Goal: Information Seeking & Learning: Learn about a topic

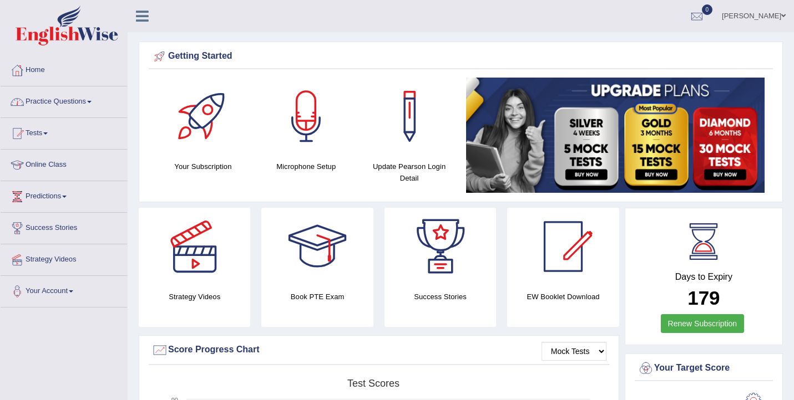
click at [40, 105] on link "Practice Questions" at bounding box center [64, 101] width 126 height 28
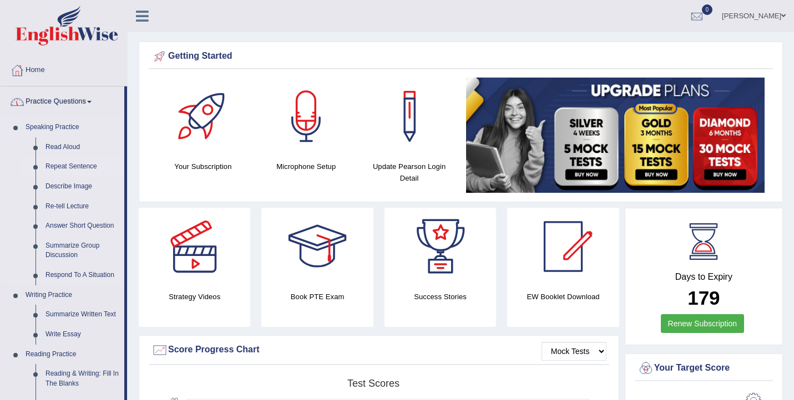
click at [72, 174] on link "Repeat Sentence" at bounding box center [82, 167] width 84 height 20
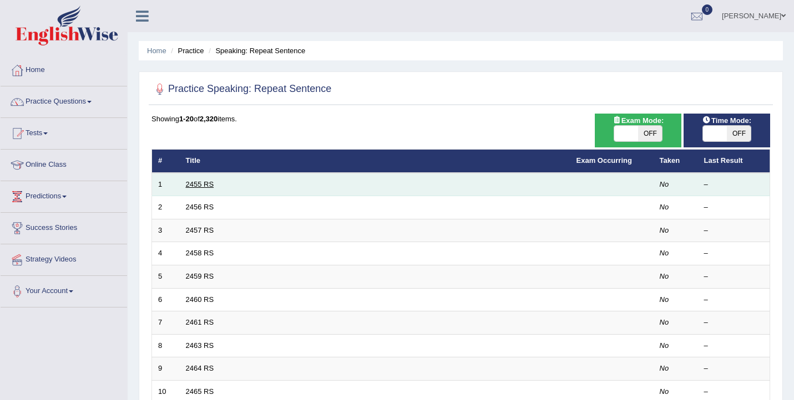
click at [206, 181] on link "2455 RS" at bounding box center [200, 184] width 28 height 8
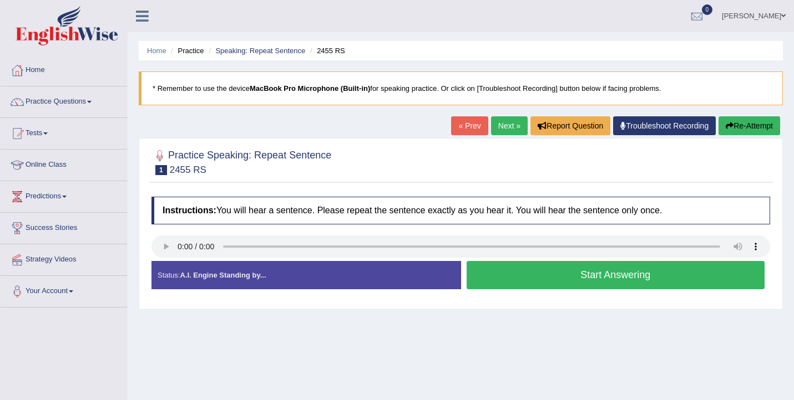
click at [507, 275] on button "Start Answering" at bounding box center [615, 275] width 298 height 28
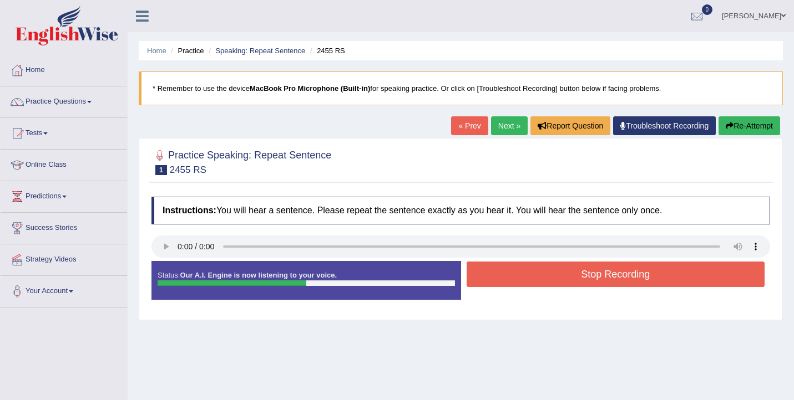
click at [507, 275] on button "Stop Recording" at bounding box center [615, 275] width 298 height 26
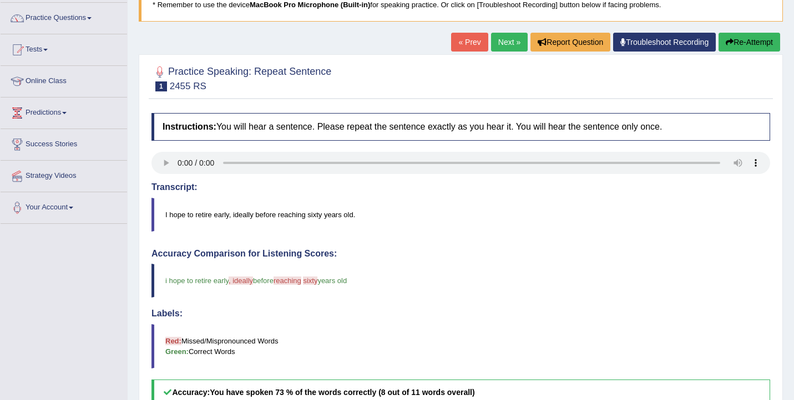
scroll to position [27, 0]
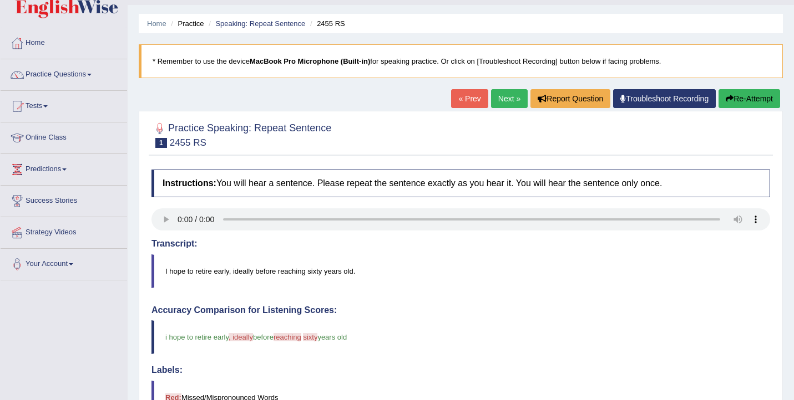
click at [500, 97] on link "Next »" at bounding box center [509, 98] width 37 height 19
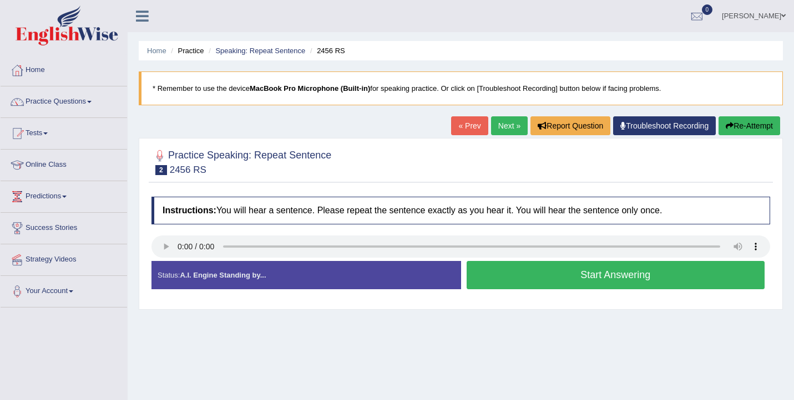
click at [504, 283] on button "Start Answering" at bounding box center [615, 275] width 298 height 28
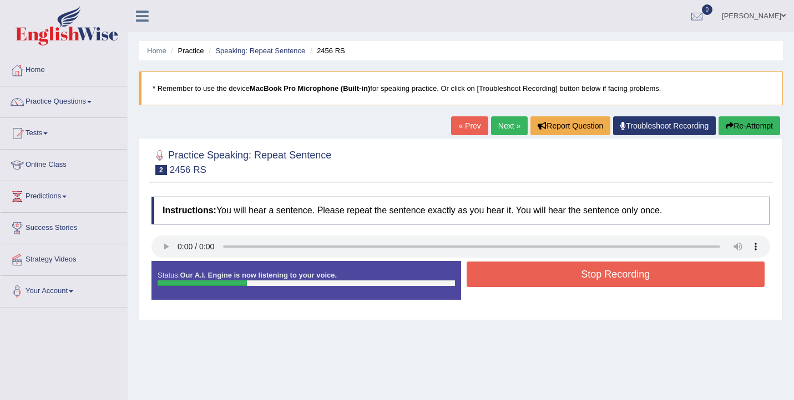
click at [504, 283] on button "Stop Recording" at bounding box center [615, 275] width 298 height 26
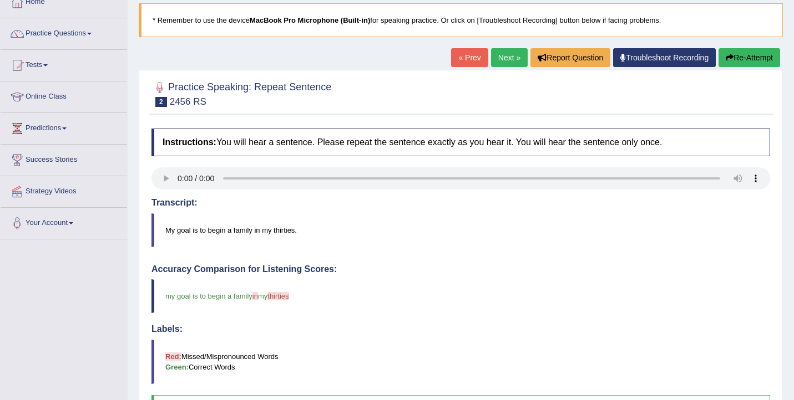
scroll to position [32, 0]
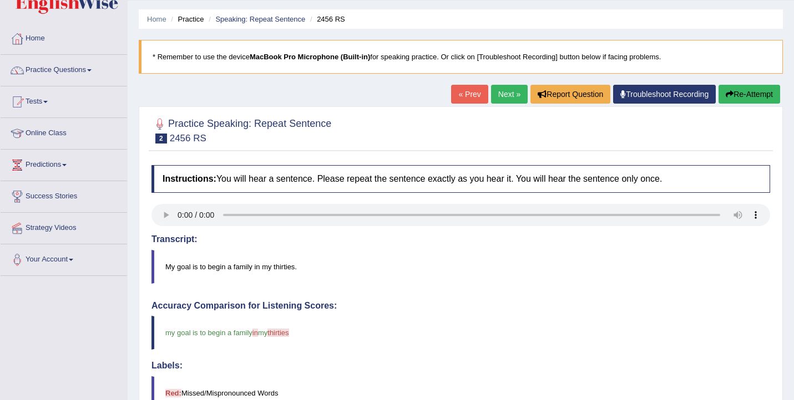
click at [498, 97] on link "Next »" at bounding box center [509, 94] width 37 height 19
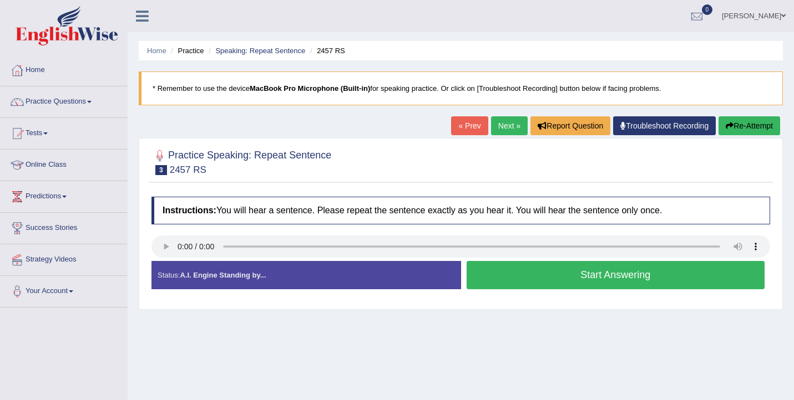
click at [592, 279] on button "Start Answering" at bounding box center [615, 275] width 298 height 28
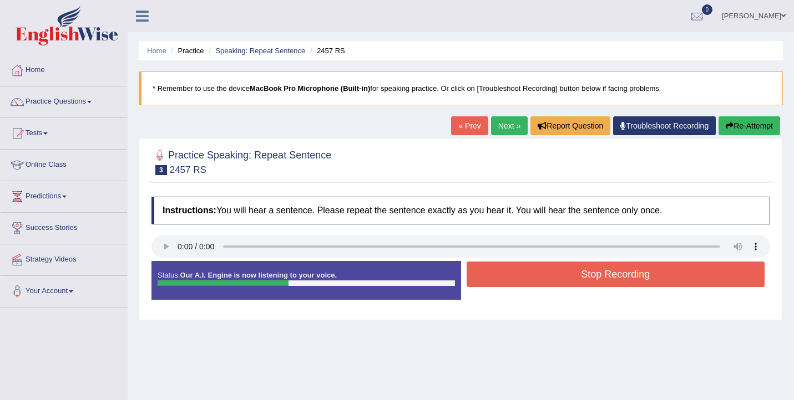
click at [592, 279] on button "Stop Recording" at bounding box center [615, 275] width 298 height 26
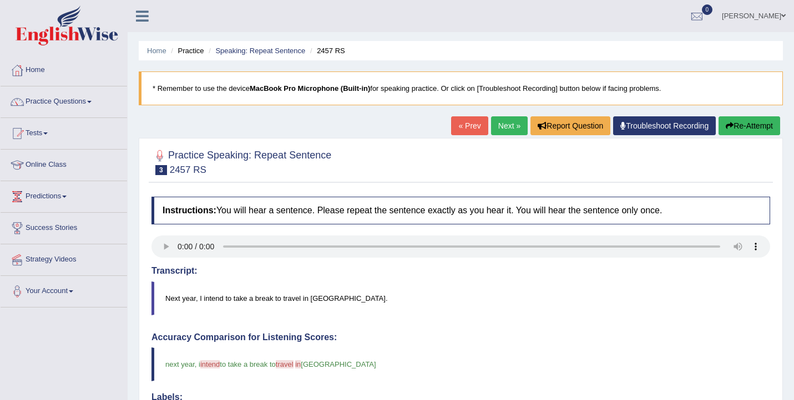
click at [497, 130] on link "Next »" at bounding box center [509, 125] width 37 height 19
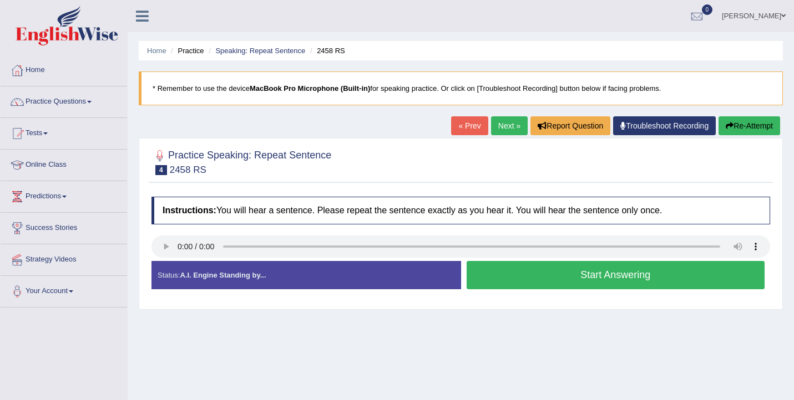
click at [498, 279] on button "Start Answering" at bounding box center [615, 275] width 298 height 28
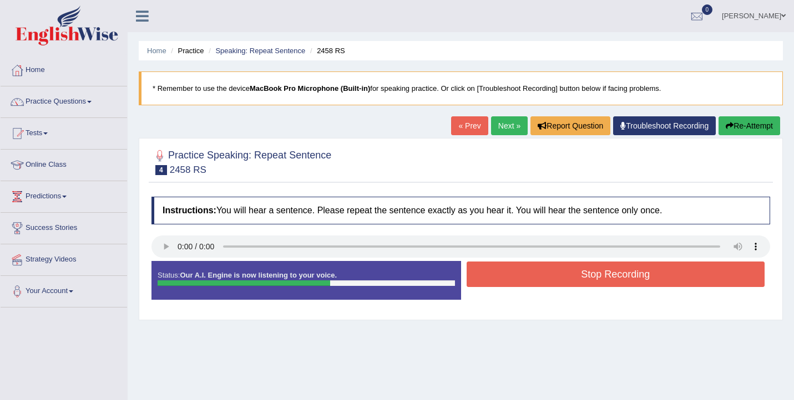
click at [569, 277] on button "Stop Recording" at bounding box center [615, 275] width 298 height 26
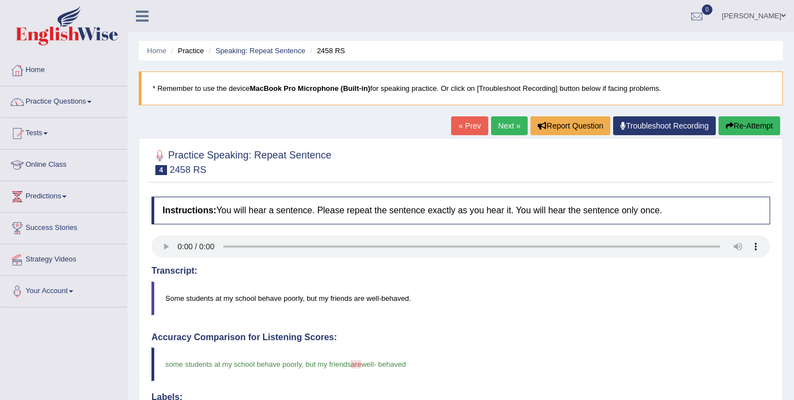
click at [499, 119] on link "Next »" at bounding box center [509, 125] width 37 height 19
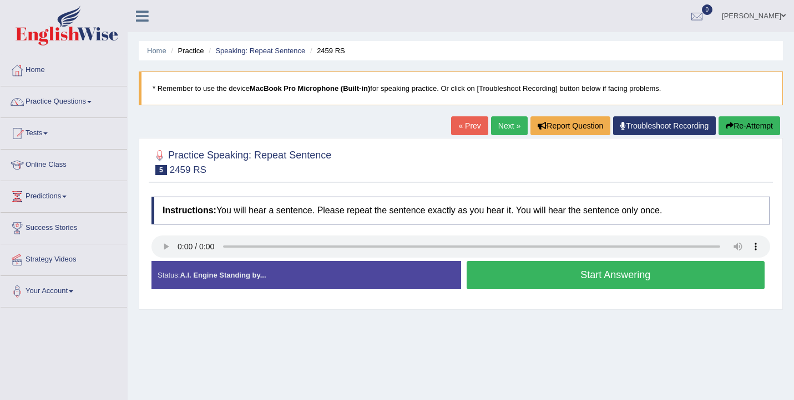
click at [620, 277] on button "Start Answering" at bounding box center [615, 275] width 298 height 28
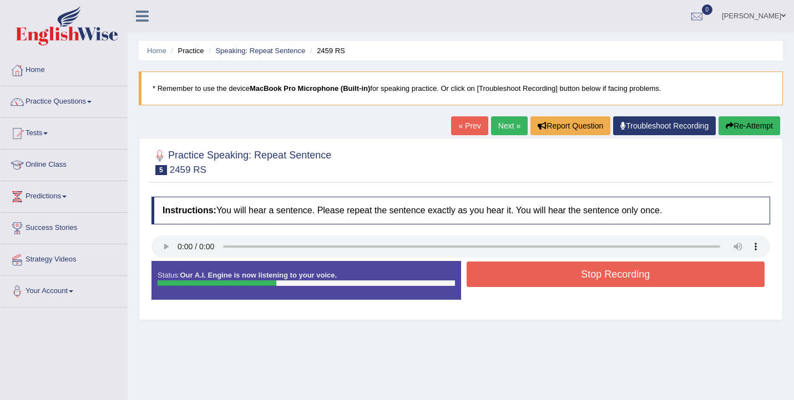
click at [620, 277] on button "Stop Recording" at bounding box center [615, 275] width 298 height 26
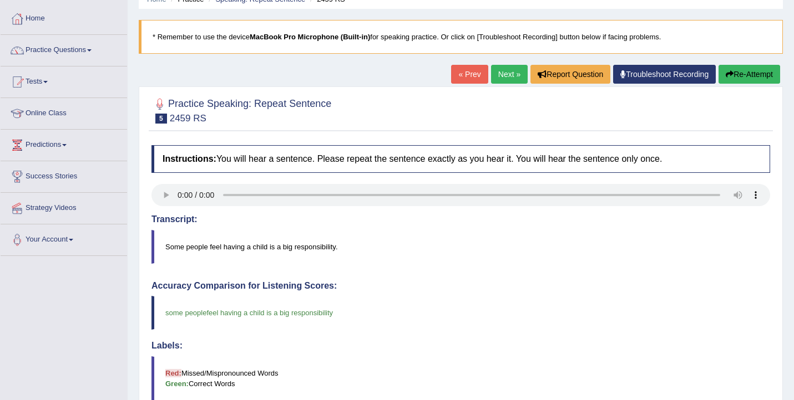
scroll to position [12, 0]
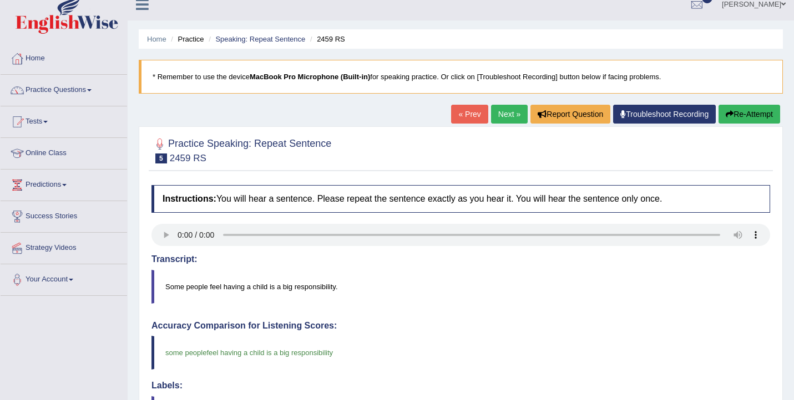
click at [495, 120] on link "Next »" at bounding box center [509, 114] width 37 height 19
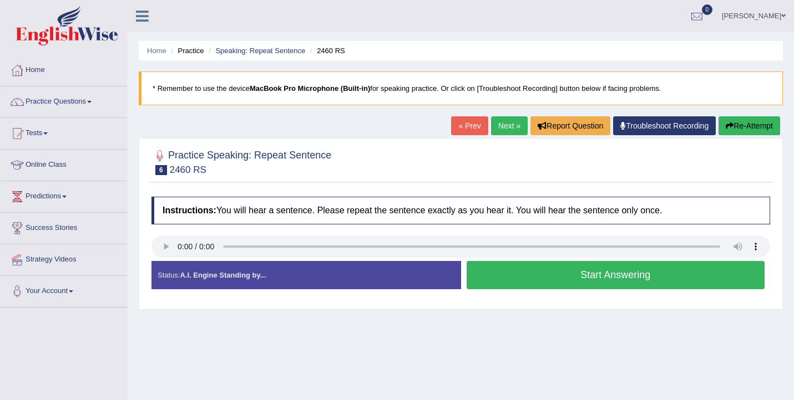
click at [504, 271] on button "Start Answering" at bounding box center [615, 275] width 298 height 28
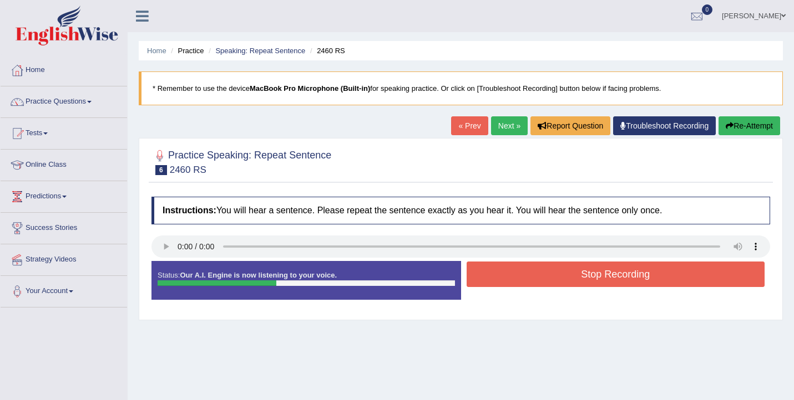
click at [504, 271] on button "Stop Recording" at bounding box center [615, 275] width 298 height 26
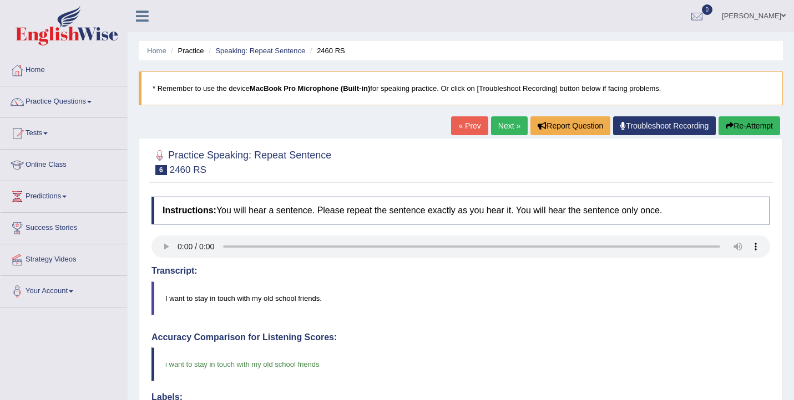
click at [507, 123] on link "Next »" at bounding box center [509, 125] width 37 height 19
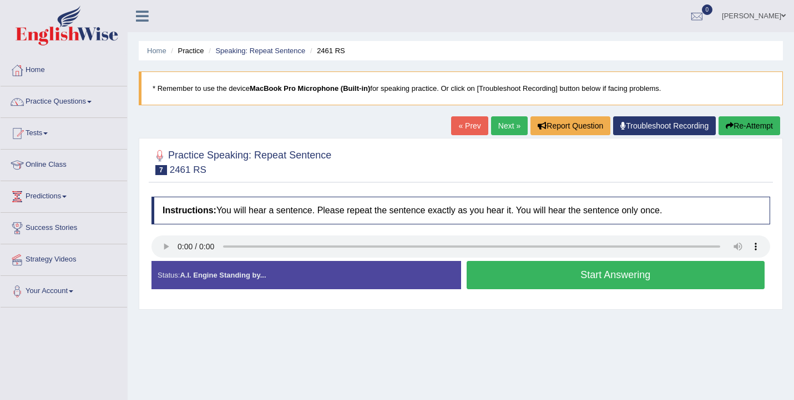
click at [487, 273] on button "Start Answering" at bounding box center [615, 275] width 298 height 28
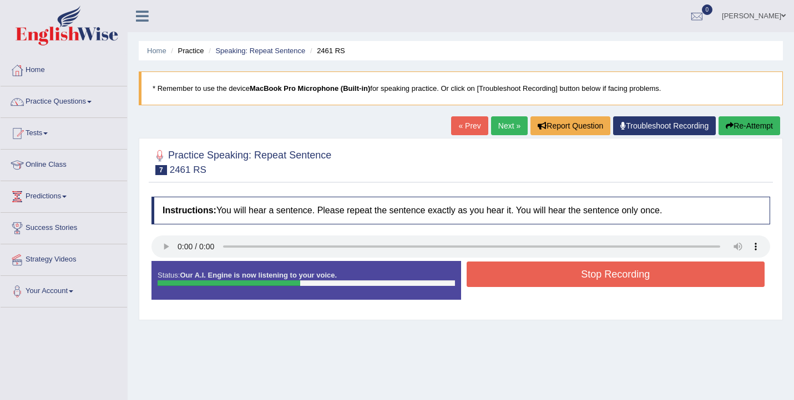
click at [483, 277] on button "Stop Recording" at bounding box center [615, 275] width 298 height 26
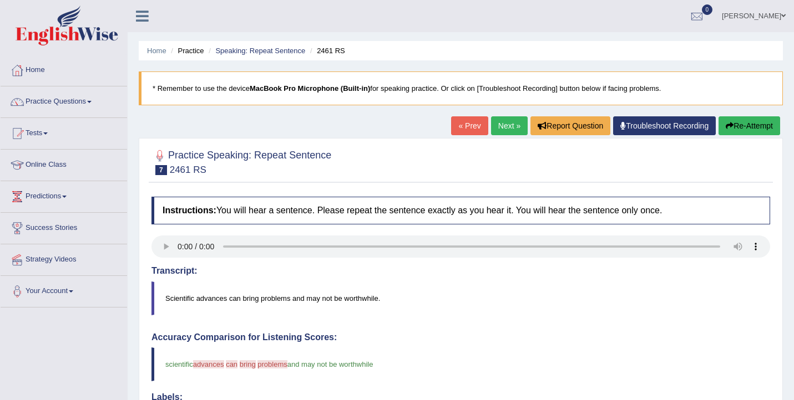
click at [513, 124] on link "Next »" at bounding box center [509, 125] width 37 height 19
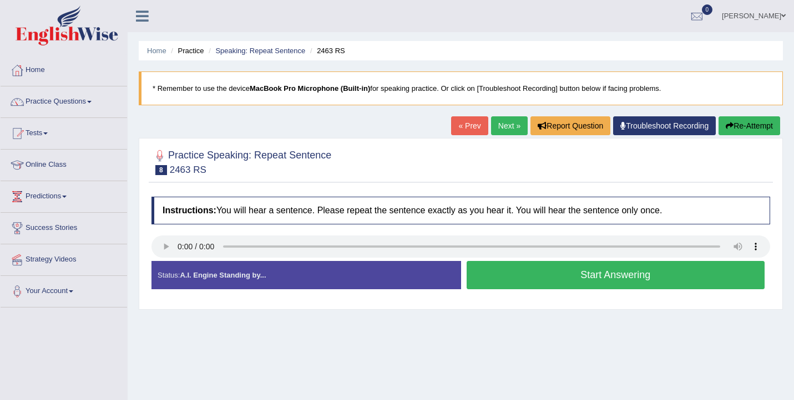
click at [529, 287] on button "Start Answering" at bounding box center [615, 275] width 298 height 28
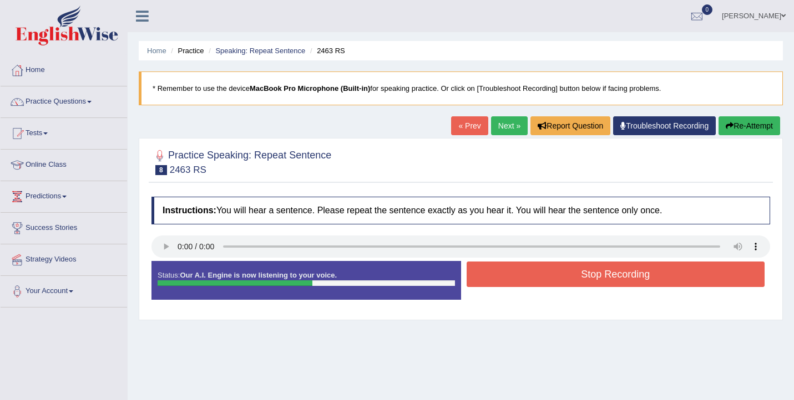
click at [529, 287] on button "Stop Recording" at bounding box center [615, 275] width 298 height 26
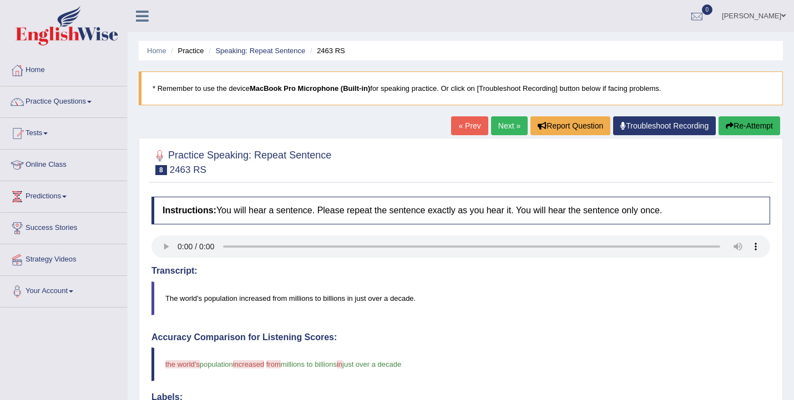
click at [504, 125] on link "Next »" at bounding box center [509, 125] width 37 height 19
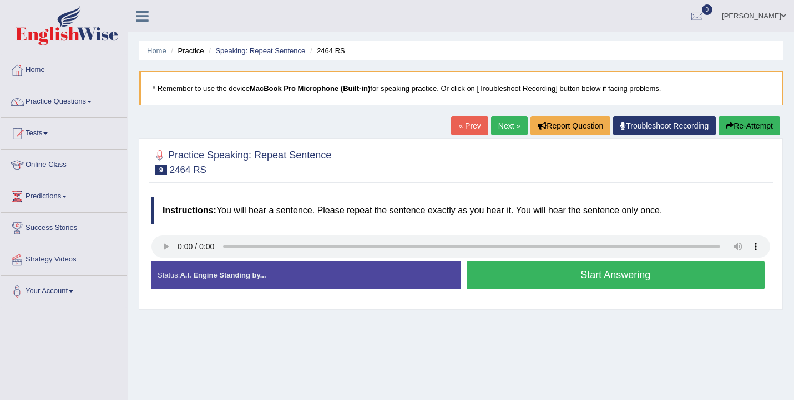
click at [495, 268] on button "Start Answering" at bounding box center [615, 275] width 298 height 28
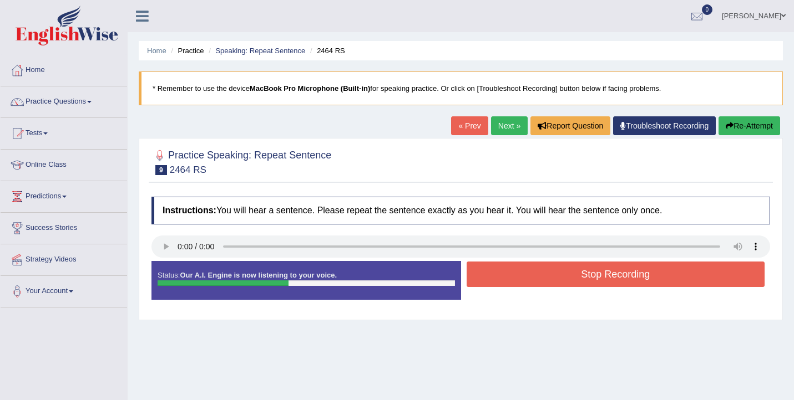
click at [495, 268] on button "Stop Recording" at bounding box center [615, 275] width 298 height 26
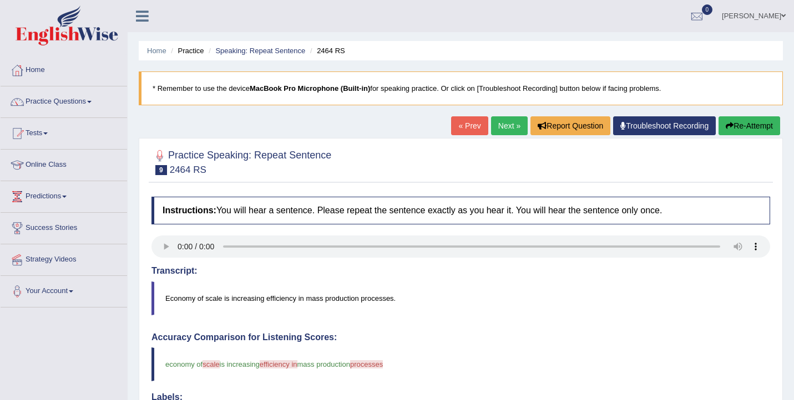
click at [494, 122] on link "Next »" at bounding box center [509, 125] width 37 height 19
